Goal: Information Seeking & Learning: Find specific fact

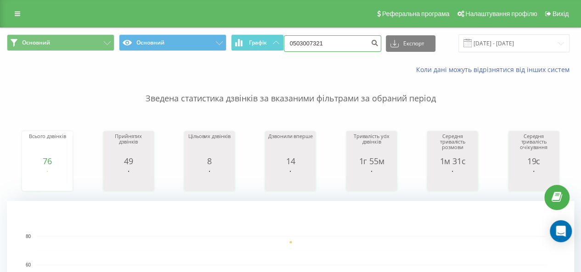
click at [312, 40] on input "0503007321" at bounding box center [332, 43] width 97 height 17
drag, startPoint x: 343, startPoint y: 45, endPoint x: 266, endPoint y: 49, distance: 77.7
click at [257, 50] on div "Основний Основний Графік 0503007321 Експорт .csv .xls .xlsx [DATE] - [DATE]" at bounding box center [290, 43] width 567 height 18
paste input "+38 (067) 456 10 24"
drag, startPoint x: 356, startPoint y: 42, endPoint x: 366, endPoint y: 40, distance: 10.3
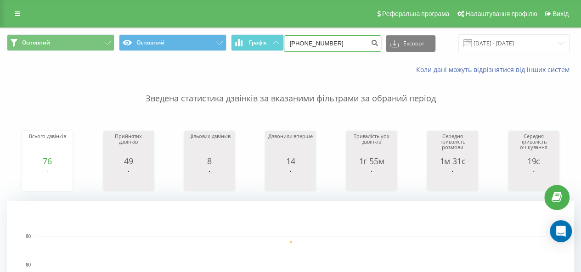
click at [355, 42] on input "+38 (067) 456 10 24" at bounding box center [332, 43] width 97 height 17
click at [354, 42] on input "+38 (067) 456 10 24" at bounding box center [332, 43] width 97 height 17
type input "+38 (067) 456 10 24"
click at [377, 42] on icon "submit" at bounding box center [375, 42] width 8 height 6
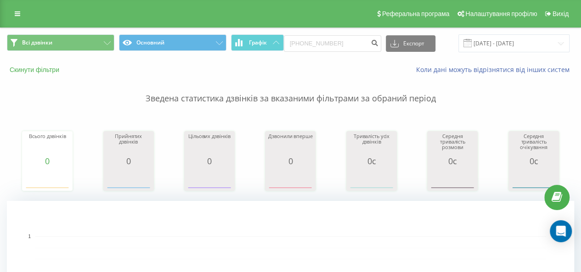
click at [45, 68] on button "Скинути фільтри" at bounding box center [35, 70] width 57 height 8
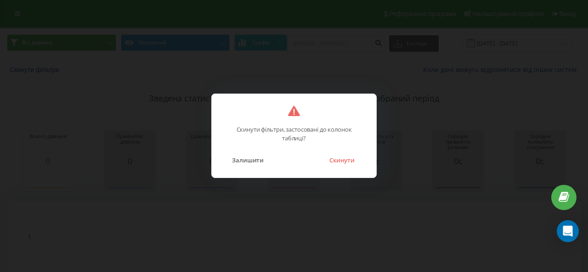
click at [326, 157] on button "Скинути" at bounding box center [342, 160] width 34 height 12
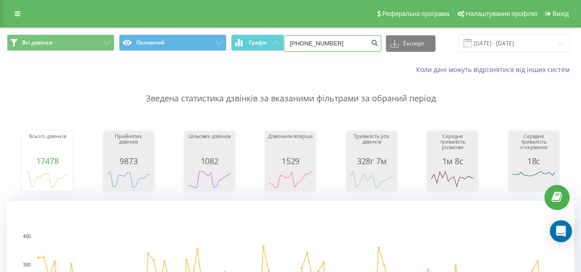
click at [321, 47] on input "+38(067)4561024" at bounding box center [332, 43] width 97 height 17
click at [342, 42] on input "+38(067)4561024" at bounding box center [332, 43] width 97 height 17
click at [344, 45] on input "+38(067)4561024" at bounding box center [332, 43] width 97 height 17
type input "+38(067)4561024"
click at [371, 42] on icon "submit" at bounding box center [375, 42] width 8 height 6
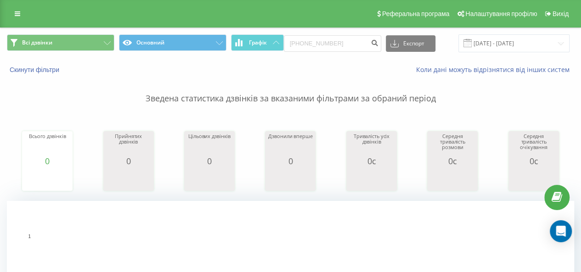
drag, startPoint x: 38, startPoint y: 207, endPoint x: 54, endPoint y: 203, distance: 16.4
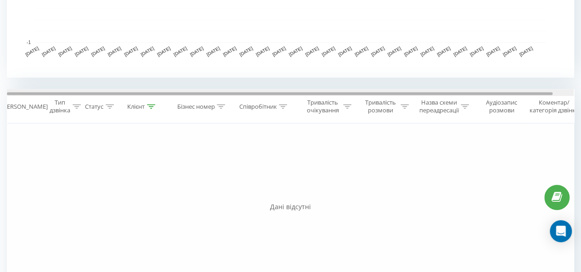
scroll to position [276, 0]
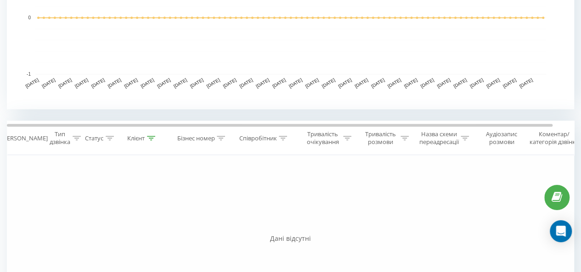
click at [150, 141] on div at bounding box center [151, 139] width 8 height 8
drag, startPoint x: 150, startPoint y: 206, endPoint x: 106, endPoint y: 214, distance: 45.4
click at [87, 213] on div "Фільтрувати за умовою Дорівнює Введіть значення Скасувати OK Фільтрувати за умо…" at bounding box center [290, 258] width 567 height 207
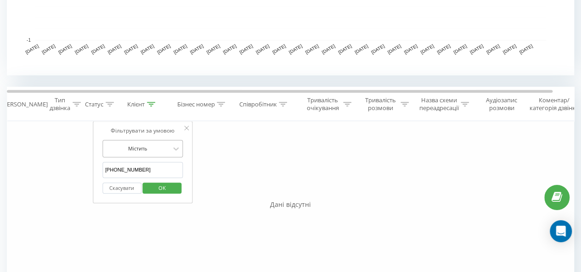
click at [168, 157] on div "Містить" at bounding box center [142, 148] width 81 height 17
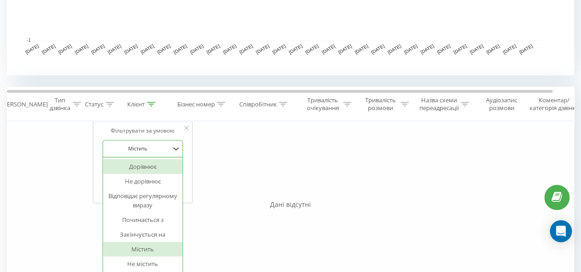
click at [163, 171] on div "Дорівнює" at bounding box center [143, 166] width 80 height 15
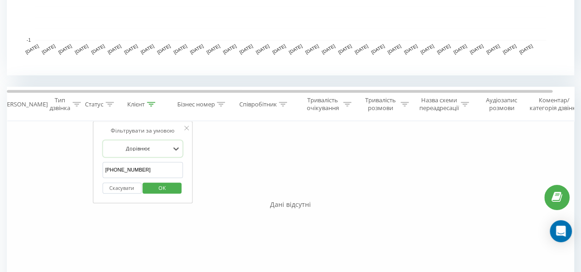
click at [166, 188] on span "OK" at bounding box center [162, 188] width 26 height 14
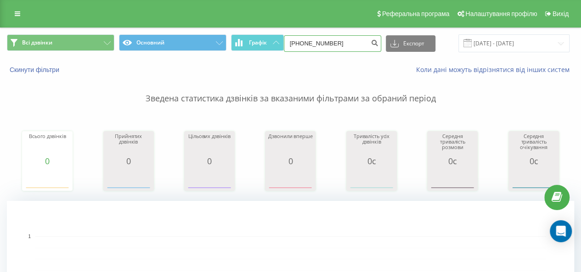
click at [332, 42] on input "+38(067)4561024" at bounding box center [332, 43] width 97 height 17
click at [316, 42] on input "+38(067)4561024" at bounding box center [332, 43] width 97 height 17
click at [301, 40] on input "+38(0674561024" at bounding box center [332, 43] width 97 height 17
click at [305, 40] on input "+38(0674561024" at bounding box center [332, 43] width 97 height 17
type input "+380674561024"
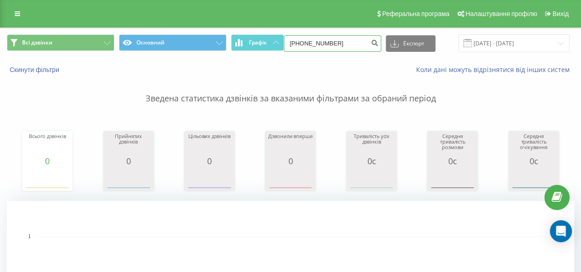
click at [337, 41] on input "+380674561024" at bounding box center [332, 43] width 97 height 17
click at [298, 41] on input "+380674561024" at bounding box center [332, 43] width 97 height 17
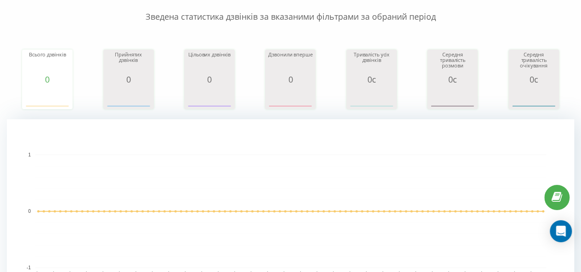
scroll to position [230, 0]
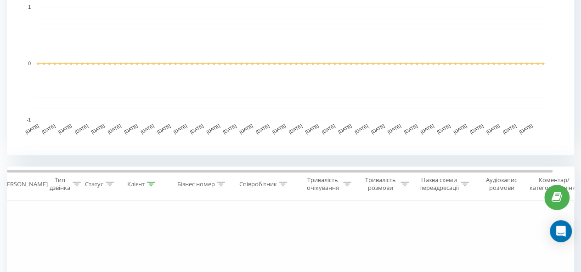
type input "380674561024"
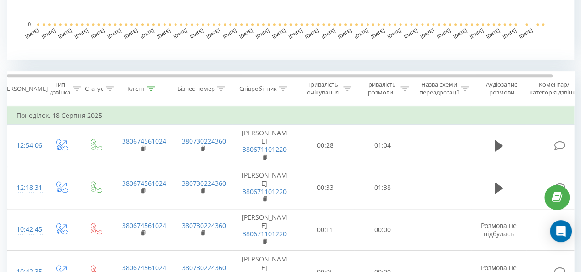
scroll to position [367, 0]
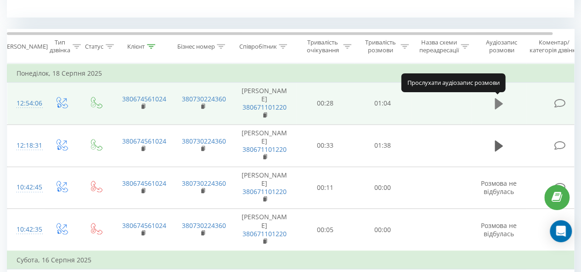
click at [499, 103] on icon at bounding box center [499, 103] width 8 height 11
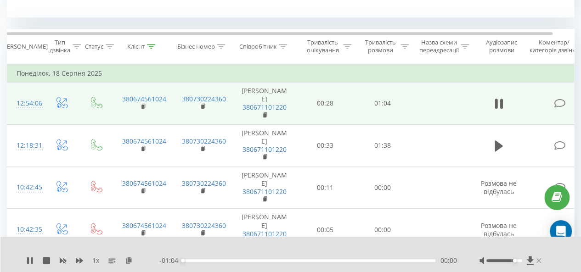
drag, startPoint x: 501, startPoint y: 261, endPoint x: 536, endPoint y: 263, distance: 34.5
click at [536, 263] on div at bounding box center [511, 260] width 64 height 9
click at [242, 259] on div "00:15" at bounding box center [309, 260] width 253 height 3
click at [318, 262] on div "00:18" at bounding box center [309, 260] width 253 height 3
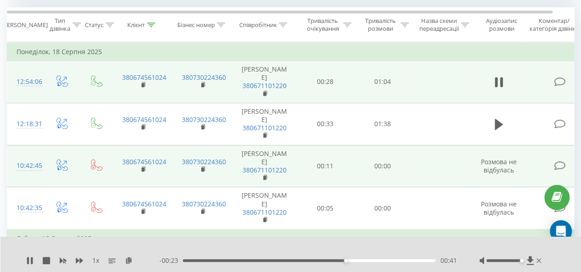
scroll to position [413, 0]
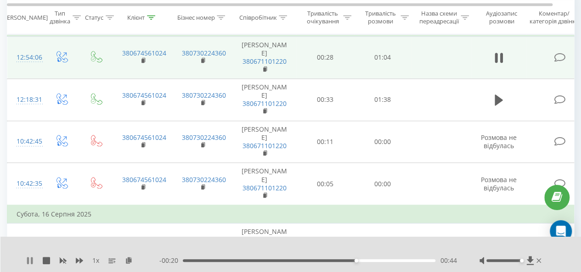
click at [26, 260] on icon at bounding box center [29, 260] width 7 height 7
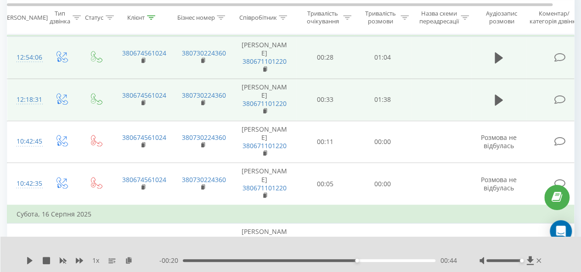
click at [299, 106] on td "00:33" at bounding box center [325, 100] width 57 height 42
click at [506, 101] on td at bounding box center [498, 100] width 55 height 42
click at [500, 100] on icon at bounding box center [499, 100] width 8 height 11
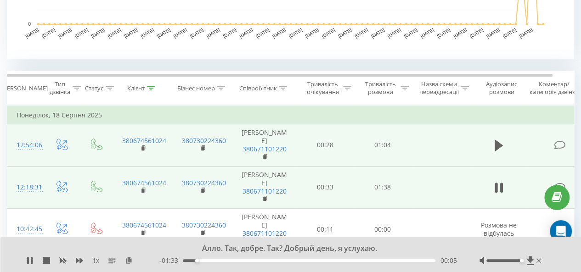
scroll to position [344, 0]
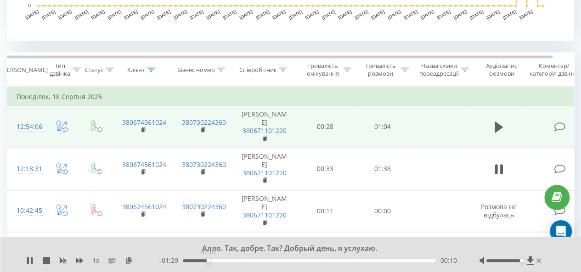
drag, startPoint x: 200, startPoint y: 261, endPoint x: 210, endPoint y: 261, distance: 10.1
click at [210, 261] on div "00:10" at bounding box center [209, 261] width 4 height 4
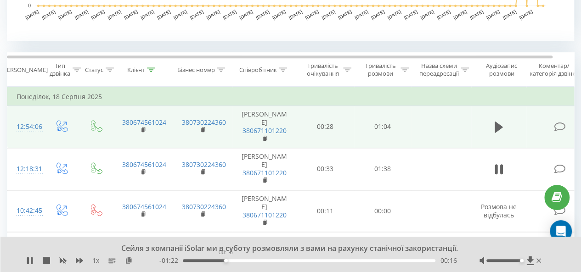
drag, startPoint x: 220, startPoint y: 260, endPoint x: 225, endPoint y: 261, distance: 5.1
click at [225, 261] on div "00:16" at bounding box center [309, 260] width 253 height 3
drag, startPoint x: 236, startPoint y: 261, endPoint x: 260, endPoint y: 262, distance: 23.9
click at [260, 262] on div "00:30" at bounding box center [261, 261] width 4 height 4
click at [336, 259] on div "00:31" at bounding box center [309, 260] width 253 height 3
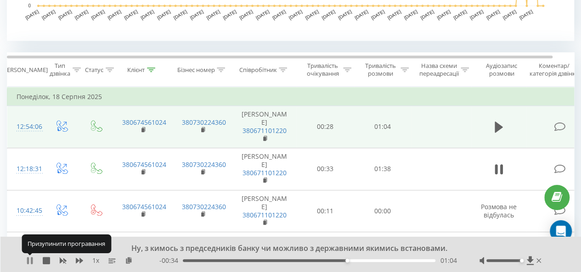
click at [31, 260] on icon at bounding box center [32, 260] width 2 height 7
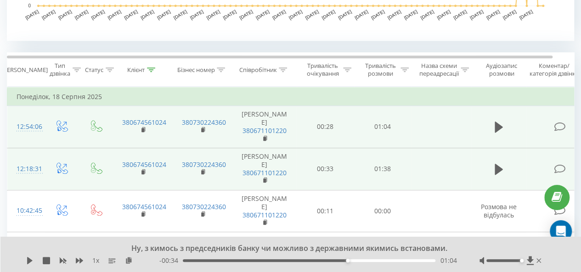
click at [435, 169] on td at bounding box center [441, 169] width 60 height 42
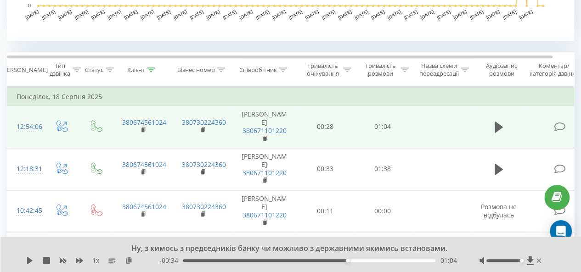
click at [484, 168] on td at bounding box center [498, 169] width 55 height 42
click at [490, 168] on td at bounding box center [498, 169] width 55 height 42
click at [500, 168] on icon at bounding box center [499, 169] width 8 height 11
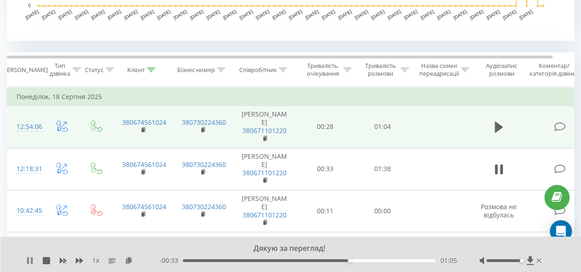
click at [29, 259] on icon at bounding box center [29, 260] width 7 height 7
click at [532, 259] on icon at bounding box center [530, 260] width 8 height 9
click at [509, 141] on td at bounding box center [498, 127] width 55 height 42
click at [523, 123] on td at bounding box center [498, 127] width 55 height 42
click at [514, 118] on td at bounding box center [498, 127] width 55 height 42
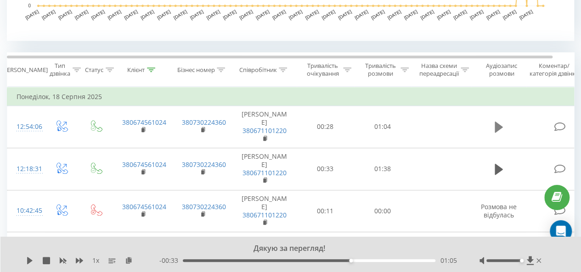
click at [500, 125] on icon at bounding box center [499, 127] width 8 height 11
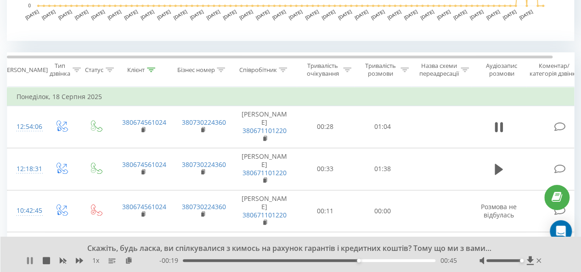
click at [30, 261] on icon at bounding box center [29, 260] width 7 height 7
click at [529, 263] on icon at bounding box center [530, 260] width 8 height 9
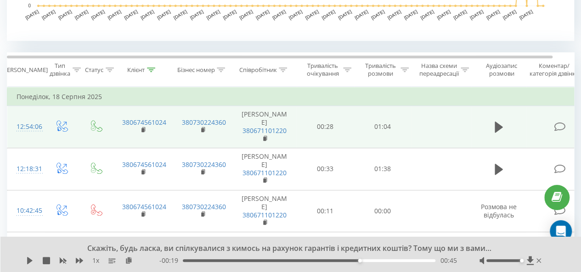
drag, startPoint x: 285, startPoint y: 123, endPoint x: 251, endPoint y: 116, distance: 34.2
click at [251, 116] on td "Ілля Свіргоцький 380671101220" at bounding box center [264, 127] width 64 height 42
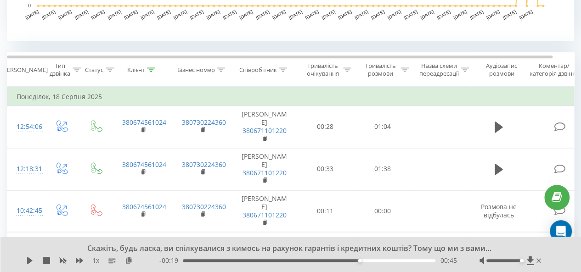
copy td "[PERSON_NAME]"
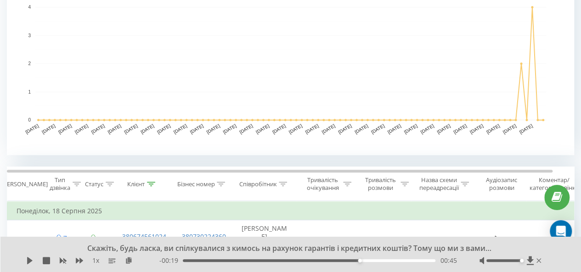
scroll to position [0, 0]
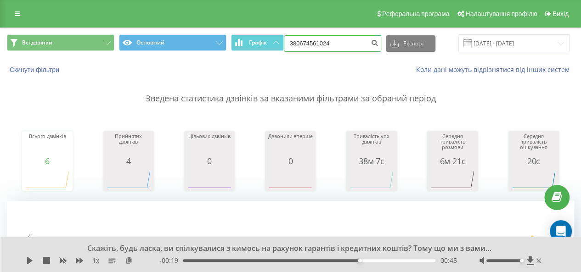
drag, startPoint x: 338, startPoint y: 44, endPoint x: 284, endPoint y: 46, distance: 54.3
click at [284, 46] on div "Всі дзвінки Основний Графік 380674561024 Експорт .csv .xls .xlsx 20.05.2025 - 2…" at bounding box center [290, 43] width 567 height 18
paste input "+38 (096) 414 45 55"
click at [321, 42] on input "+38 (096) 414 45 55" at bounding box center [332, 43] width 97 height 17
click at [306, 43] on input "+38 (096414 45 55" at bounding box center [332, 43] width 97 height 17
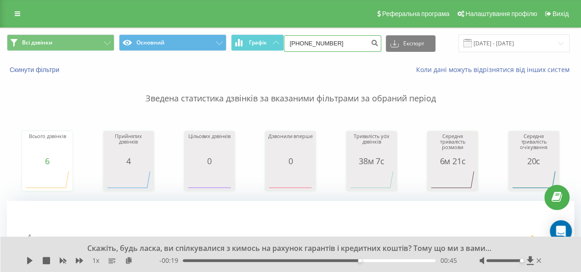
click at [326, 43] on input "+38096414 45 55" at bounding box center [332, 43] width 97 height 17
click at [330, 41] on input "+3809641445 55" at bounding box center [332, 43] width 97 height 17
click at [332, 41] on input "+3809641445 55" at bounding box center [332, 43] width 97 height 17
type input "+380964144555"
click at [375, 44] on icon "submit" at bounding box center [375, 42] width 8 height 6
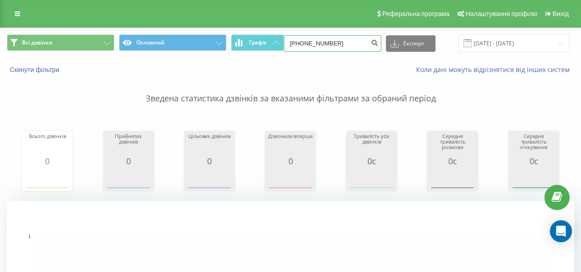
click at [297, 41] on input "[PHONE_NUMBER]" at bounding box center [332, 43] width 97 height 17
type input "380964144555"
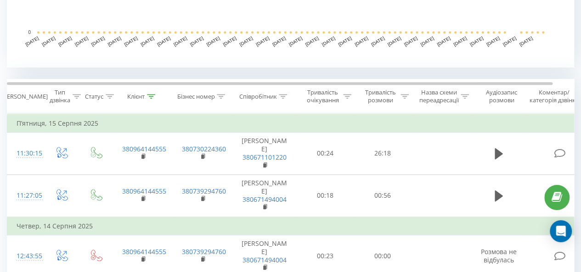
scroll to position [367, 0]
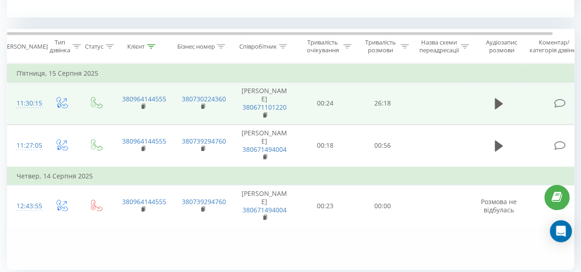
click at [444, 111] on td at bounding box center [441, 104] width 60 height 42
click at [493, 102] on button at bounding box center [499, 104] width 14 height 14
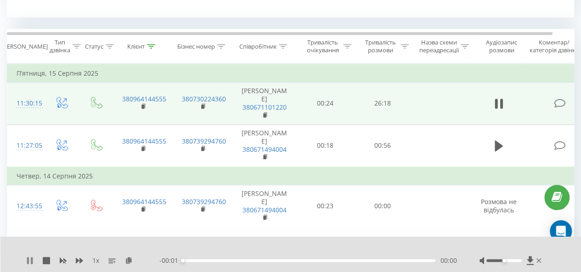
click at [29, 264] on icon at bounding box center [29, 260] width 7 height 7
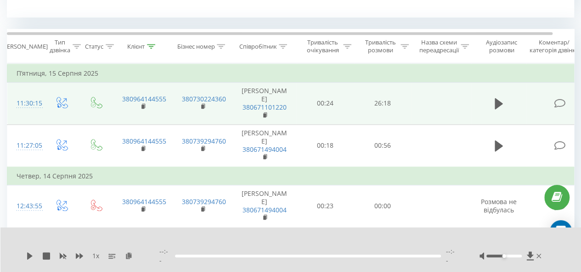
click at [474, 169] on td "Четвер, 14 Серпня 2025" at bounding box center [301, 176] width 588 height 18
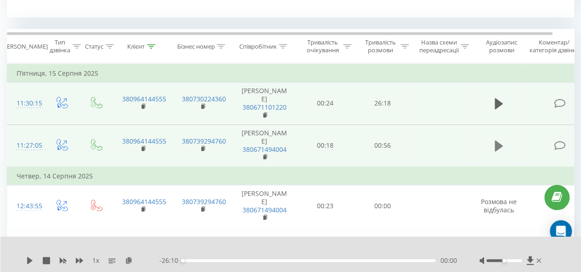
click at [495, 151] on icon at bounding box center [499, 146] width 8 height 13
click at [32, 261] on icon at bounding box center [32, 260] width 2 height 7
click at [422, 153] on td at bounding box center [441, 145] width 60 height 42
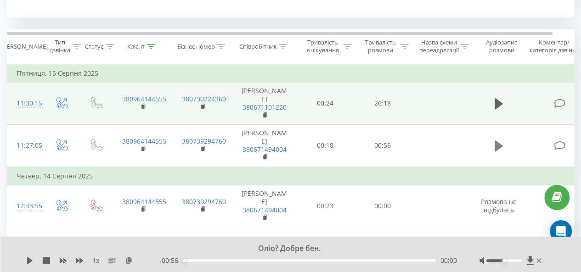
click at [500, 145] on icon at bounding box center [499, 146] width 8 height 11
click at [30, 261] on icon at bounding box center [29, 260] width 7 height 7
click at [529, 259] on icon at bounding box center [530, 260] width 7 height 9
click at [473, 101] on td at bounding box center [498, 104] width 55 height 42
click at [467, 108] on td at bounding box center [441, 104] width 60 height 42
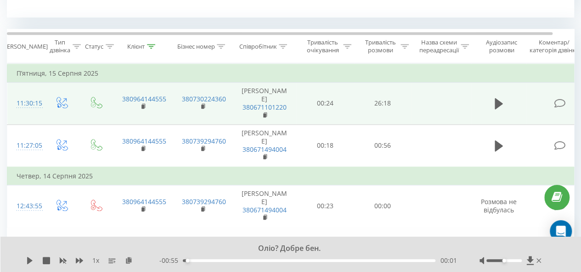
click at [505, 96] on td at bounding box center [498, 104] width 55 height 42
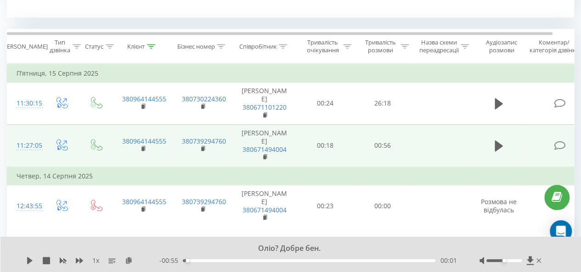
drag, startPoint x: 500, startPoint y: 101, endPoint x: 252, endPoint y: 161, distance: 254.7
click at [499, 101] on icon at bounding box center [499, 103] width 8 height 13
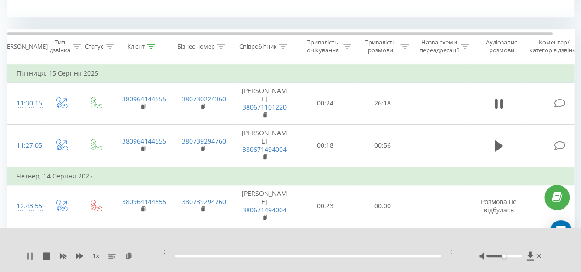
click at [28, 260] on icon at bounding box center [28, 256] width 2 height 7
click at [533, 261] on icon at bounding box center [530, 256] width 8 height 9
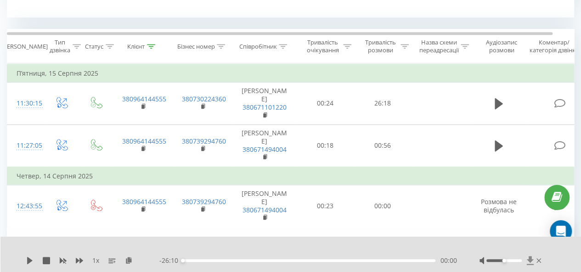
click at [529, 259] on icon at bounding box center [530, 260] width 7 height 9
drag, startPoint x: 496, startPoint y: 104, endPoint x: 575, endPoint y: 115, distance: 79.3
click at [530, 259] on icon at bounding box center [530, 260] width 7 height 9
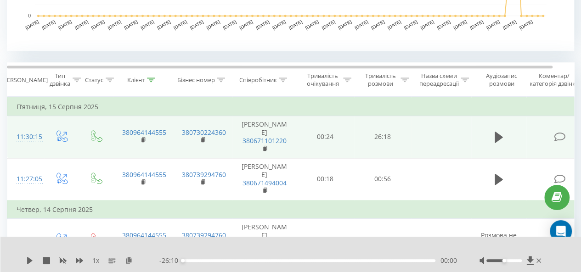
scroll to position [321, 0]
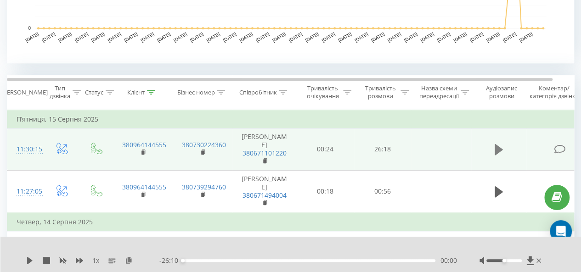
click at [502, 152] on icon at bounding box center [499, 149] width 8 height 13
drag, startPoint x: 206, startPoint y: 260, endPoint x: 222, endPoint y: 258, distance: 16.2
click at [221, 259] on div "00:00" at bounding box center [309, 260] width 253 height 3
click at [33, 261] on icon at bounding box center [29, 260] width 7 height 7
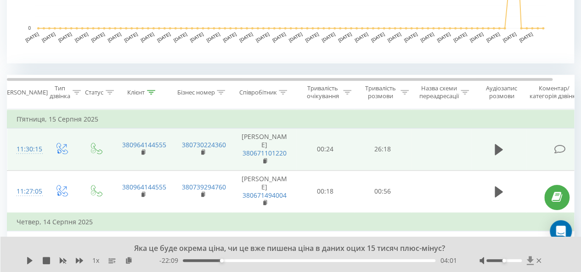
click at [532, 260] on icon at bounding box center [530, 260] width 7 height 9
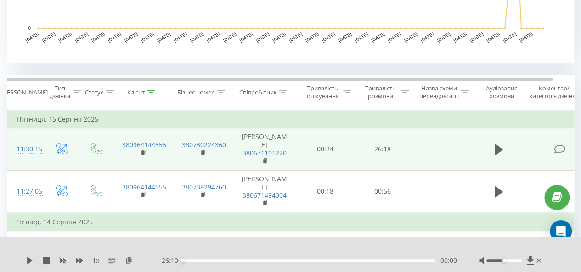
drag, startPoint x: 500, startPoint y: 190, endPoint x: 488, endPoint y: 195, distance: 14.0
click at [501, 190] on icon at bounding box center [499, 191] width 8 height 11
click at [35, 261] on div "1 x" at bounding box center [92, 260] width 133 height 9
click at [30, 261] on icon at bounding box center [29, 260] width 7 height 7
click at [530, 263] on icon at bounding box center [530, 260] width 7 height 9
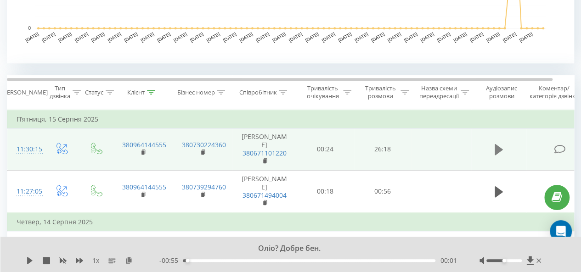
click at [495, 147] on icon at bounding box center [499, 149] width 8 height 11
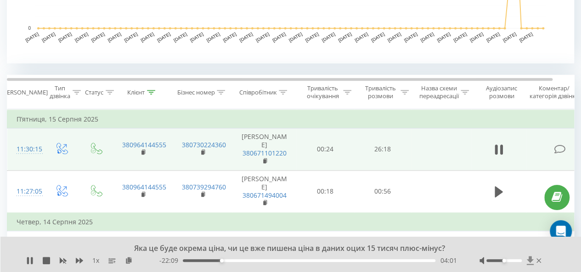
click at [530, 263] on icon at bounding box center [530, 260] width 8 height 9
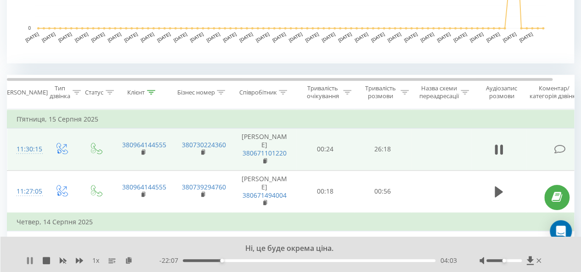
click at [31, 262] on icon at bounding box center [32, 260] width 2 height 7
click at [498, 148] on icon at bounding box center [499, 149] width 8 height 11
click at [35, 259] on div "1 x" at bounding box center [92, 260] width 133 height 9
click at [34, 259] on div "1 x" at bounding box center [92, 260] width 133 height 9
click at [28, 263] on icon at bounding box center [28, 260] width 2 height 7
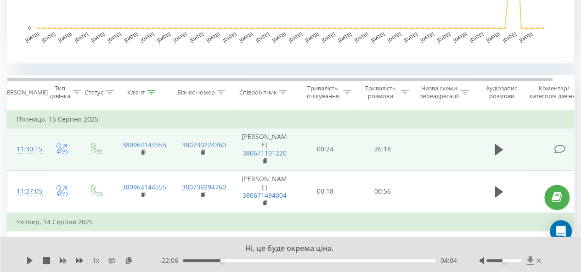
click at [529, 261] on icon at bounding box center [530, 260] width 7 height 9
click at [63, 122] on td "П’ятниця, 15 Серпня 2025" at bounding box center [301, 119] width 588 height 18
